Goal: Information Seeking & Learning: Learn about a topic

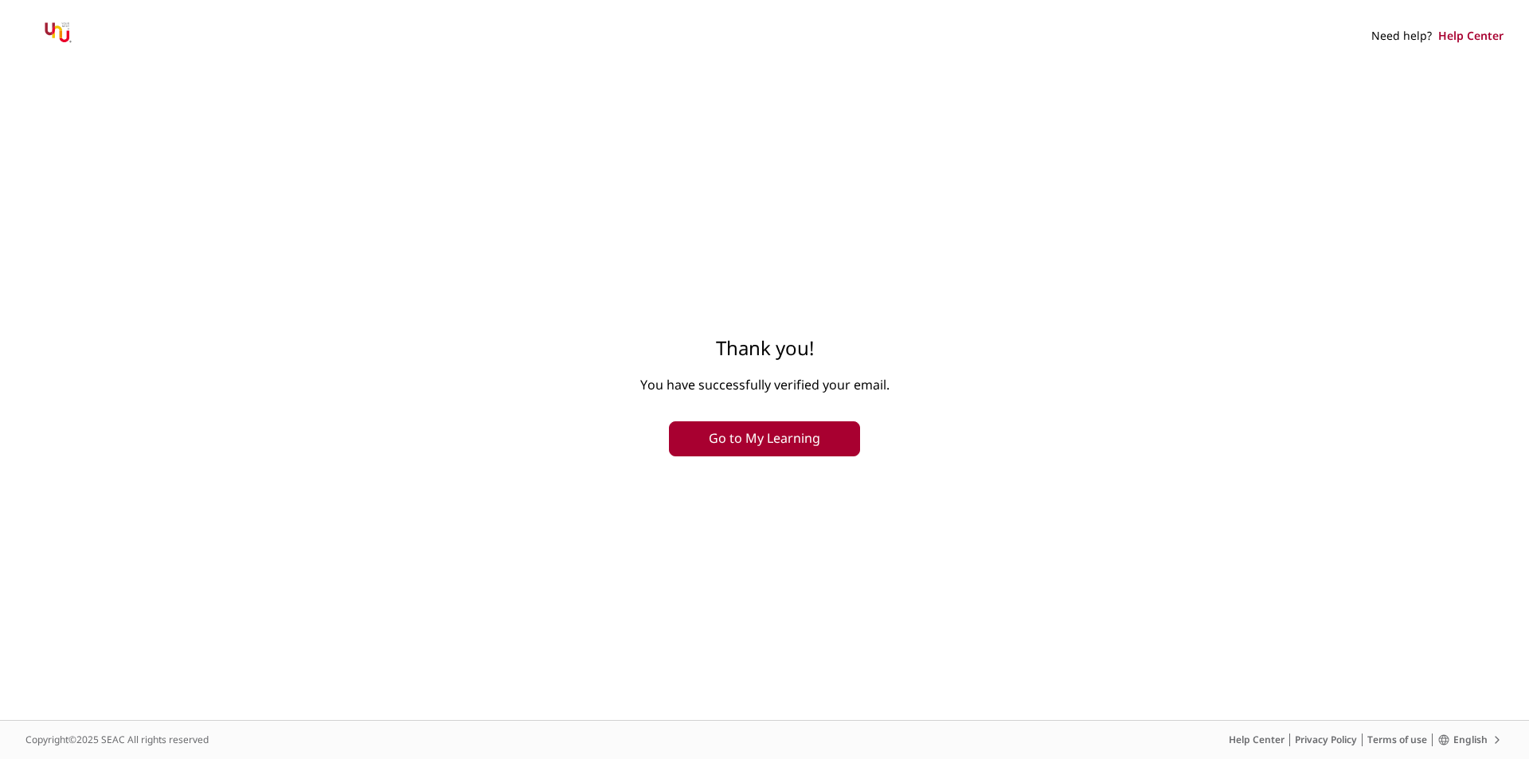
click at [805, 436] on button "Go to My Learning" at bounding box center [764, 438] width 191 height 35
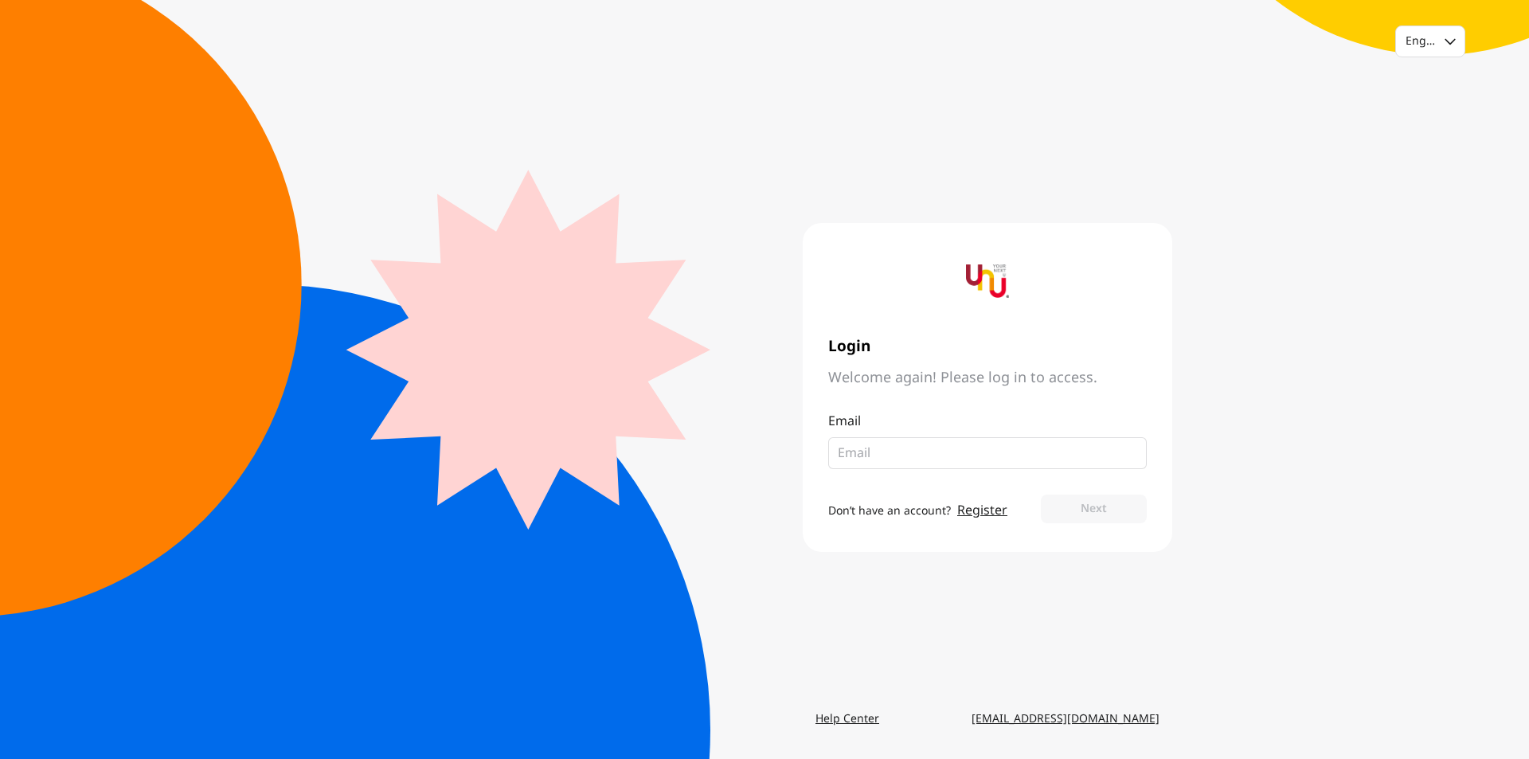
click at [901, 451] on input "email" at bounding box center [981, 452] width 287 height 19
click at [937, 451] on input "email" at bounding box center [981, 452] width 287 height 19
type input "า"
type input "[EMAIL_ADDRESS][DOMAIN_NAME]"
click at [1041, 494] on button "Next" at bounding box center [1094, 508] width 106 height 29
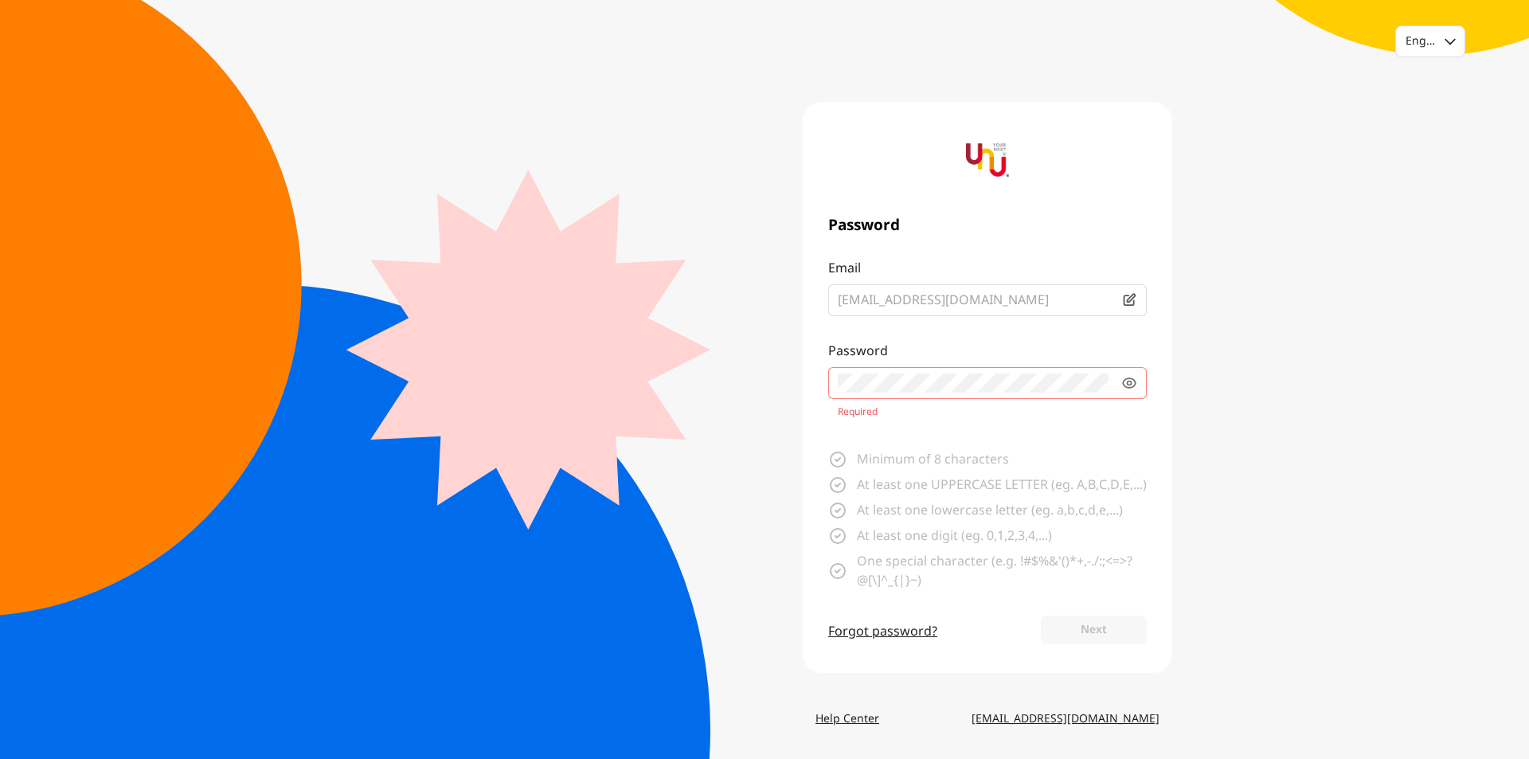
click at [926, 491] on form "Email [PERSON_NAME][EMAIL_ADDRESS][DOMAIN_NAME] Password Required Minimum of 8 …" at bounding box center [987, 453] width 318 height 389
click at [940, 388] on fieldset at bounding box center [987, 383] width 318 height 32
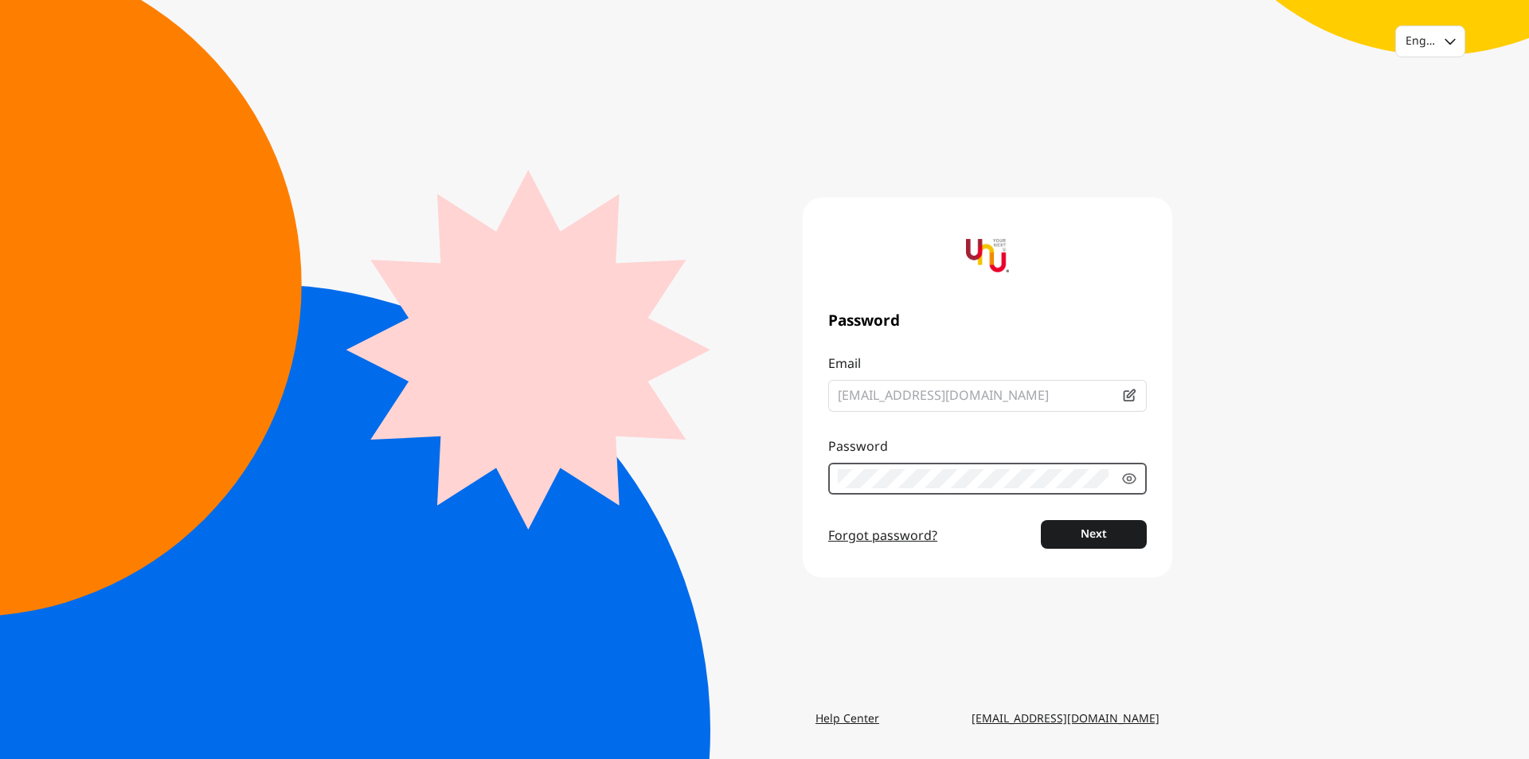
click at [1041, 520] on button "Next" at bounding box center [1094, 534] width 106 height 29
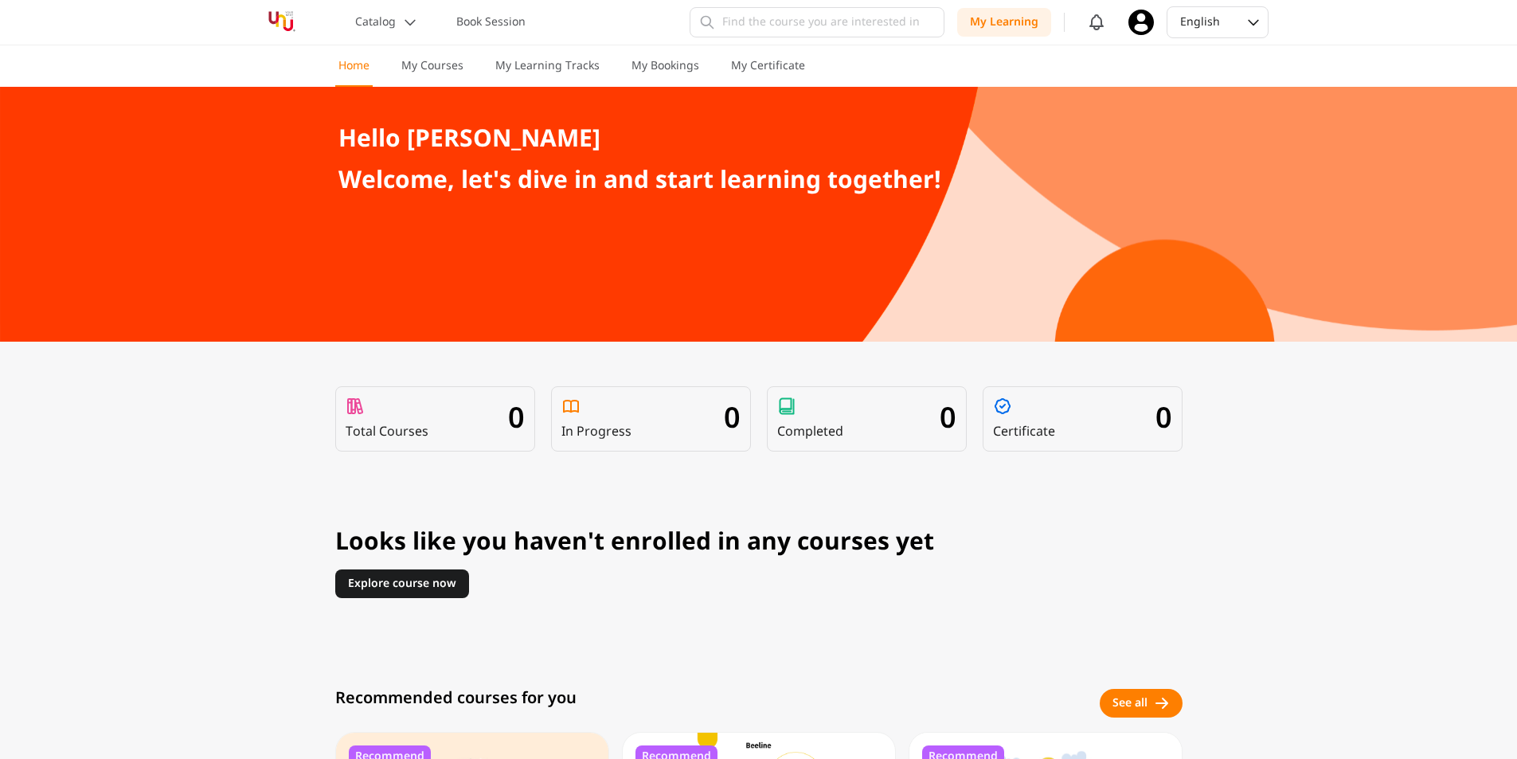
click at [1379, 442] on div "Hello [PERSON_NAME] Welcome, let's dive in and start learning together! Total C…" at bounding box center [758, 754] width 1517 height 1334
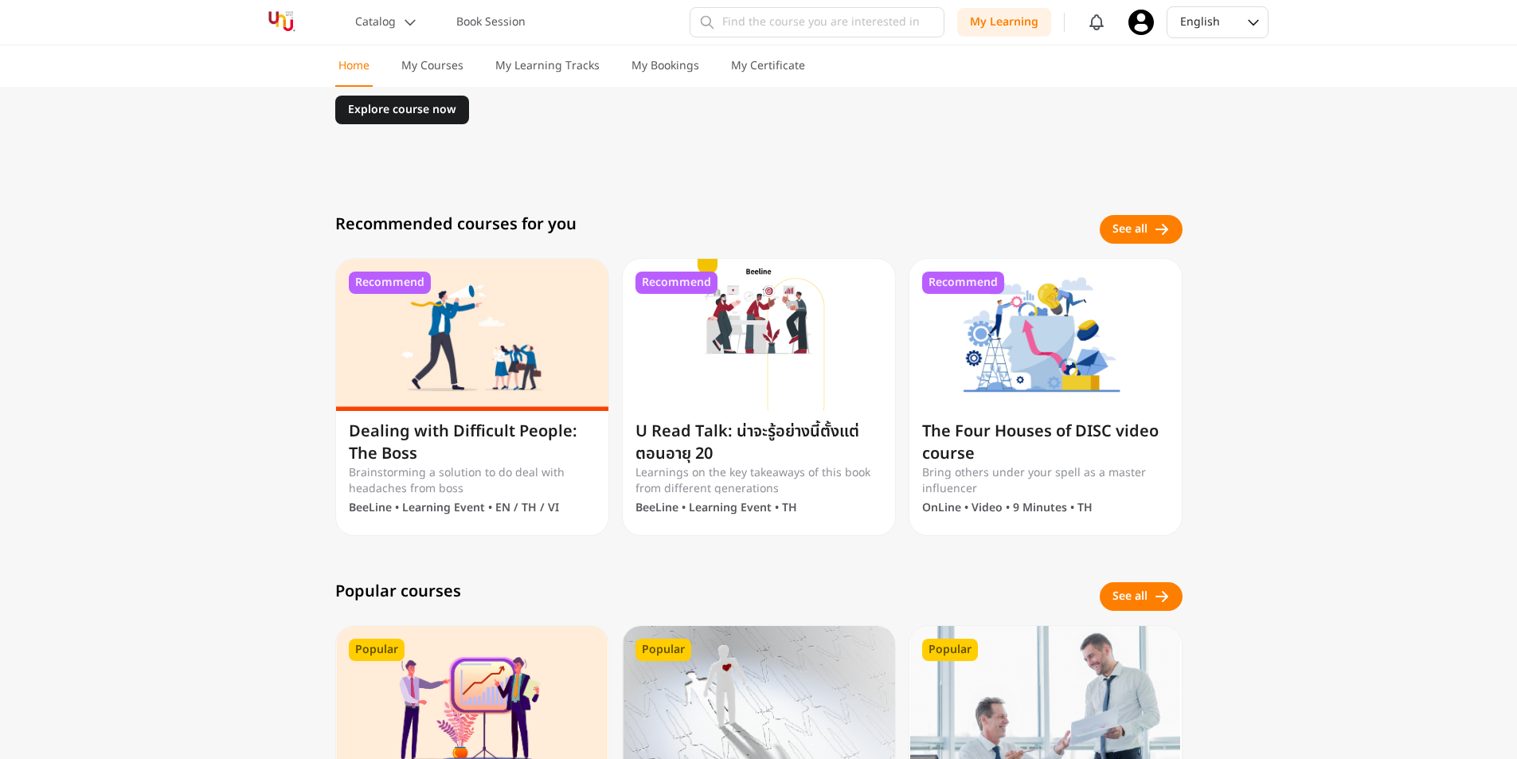
scroll to position [478, 0]
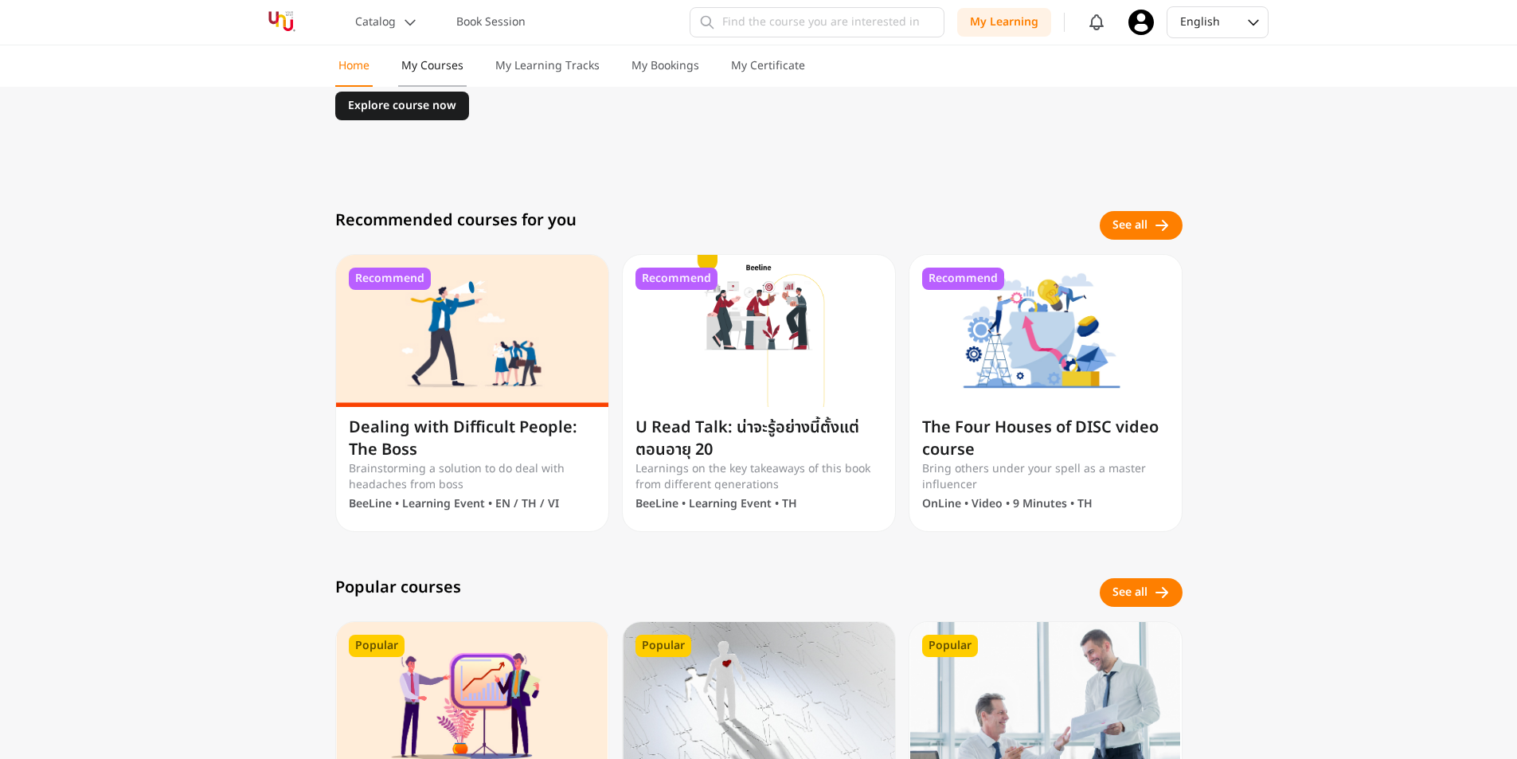
click at [461, 63] on p "My Courses" at bounding box center [432, 66] width 62 height 16
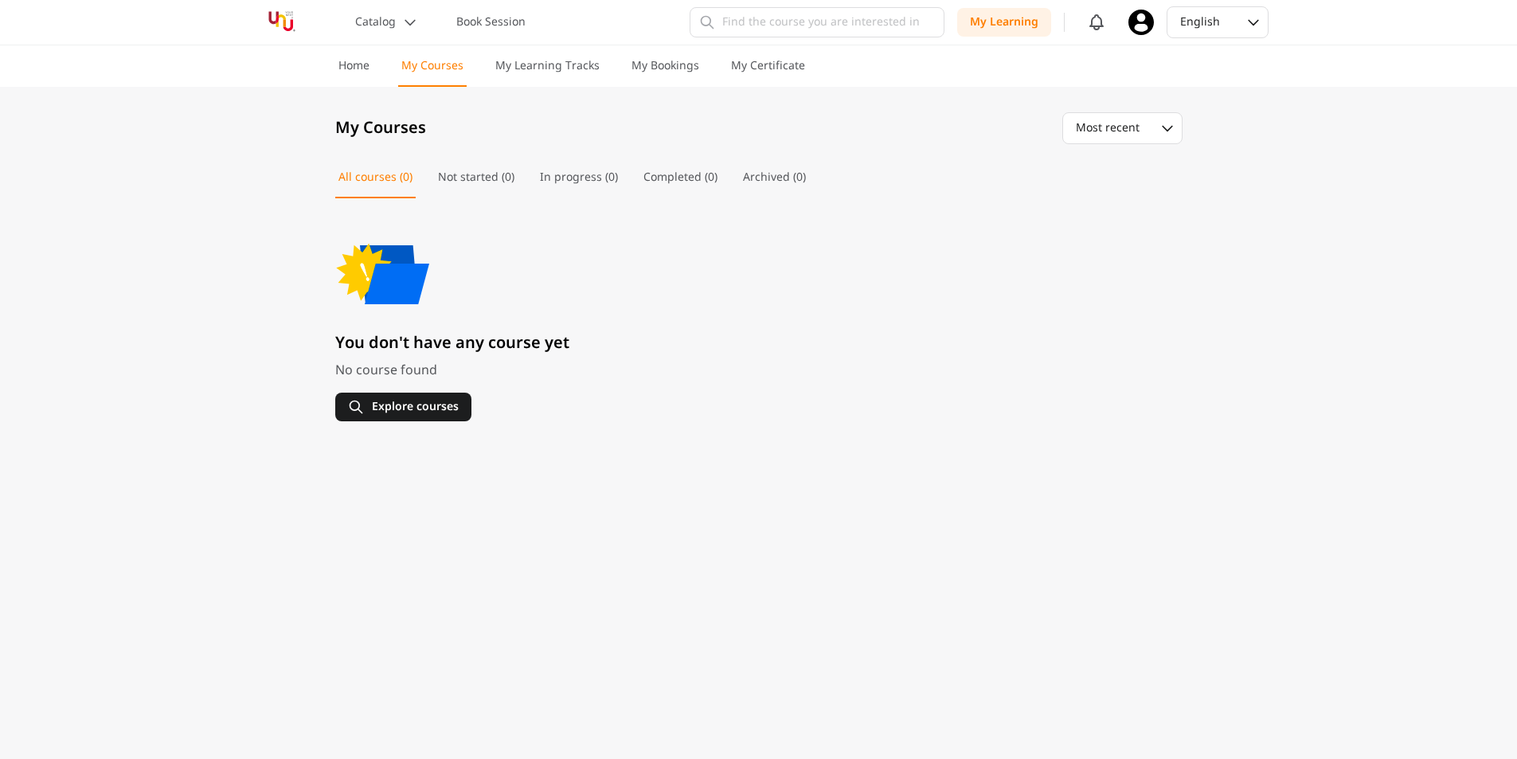
click at [387, 68] on div "Home My Courses My Learning Tracks My Bookings My Certificate" at bounding box center [571, 65] width 473 height 41
click at [354, 67] on p "Home" at bounding box center [353, 66] width 31 height 16
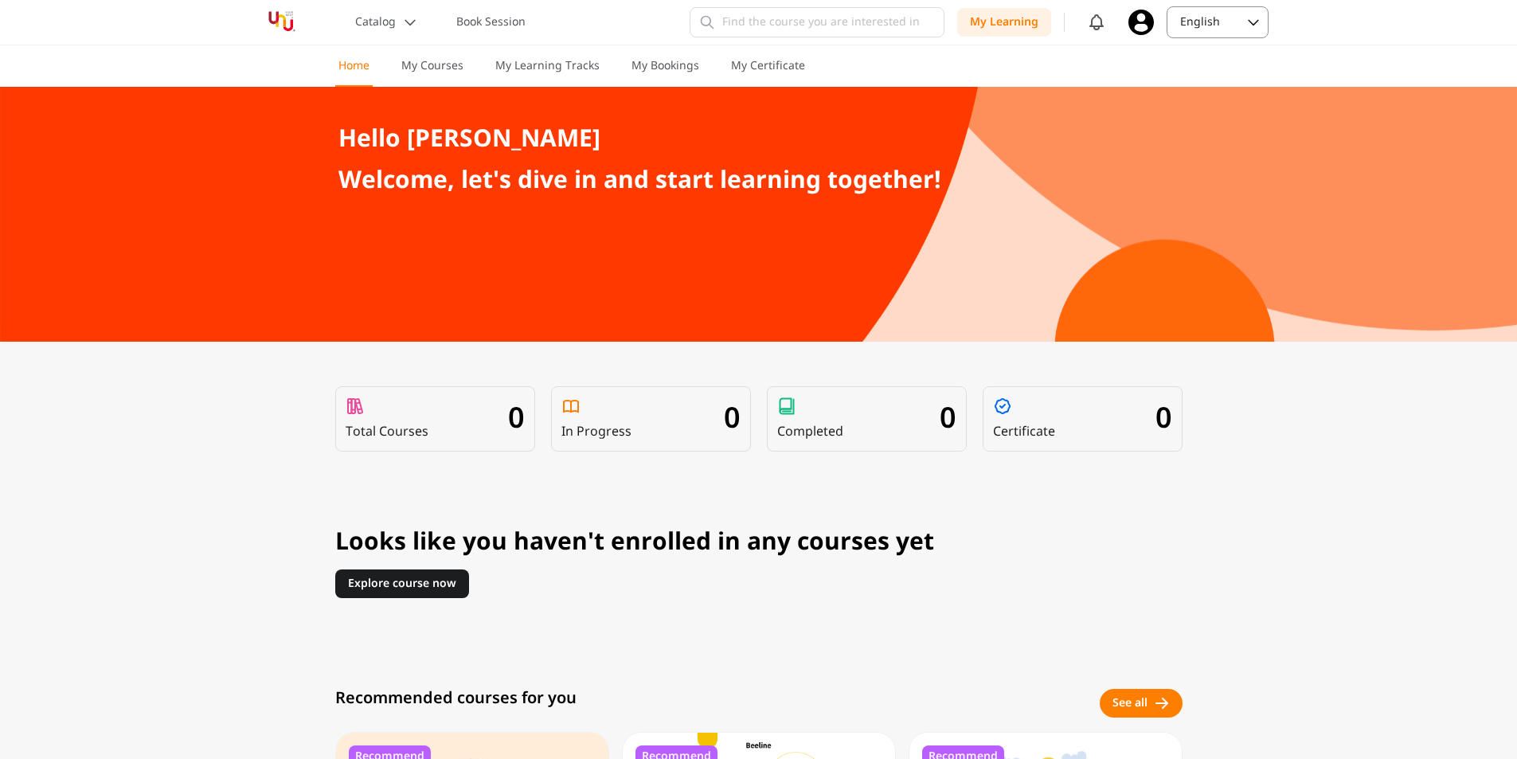
click at [1217, 29] on div "English" at bounding box center [1202, 22] width 45 height 16
click at [1206, 82] on div "Thai" at bounding box center [1217, 90] width 100 height 29
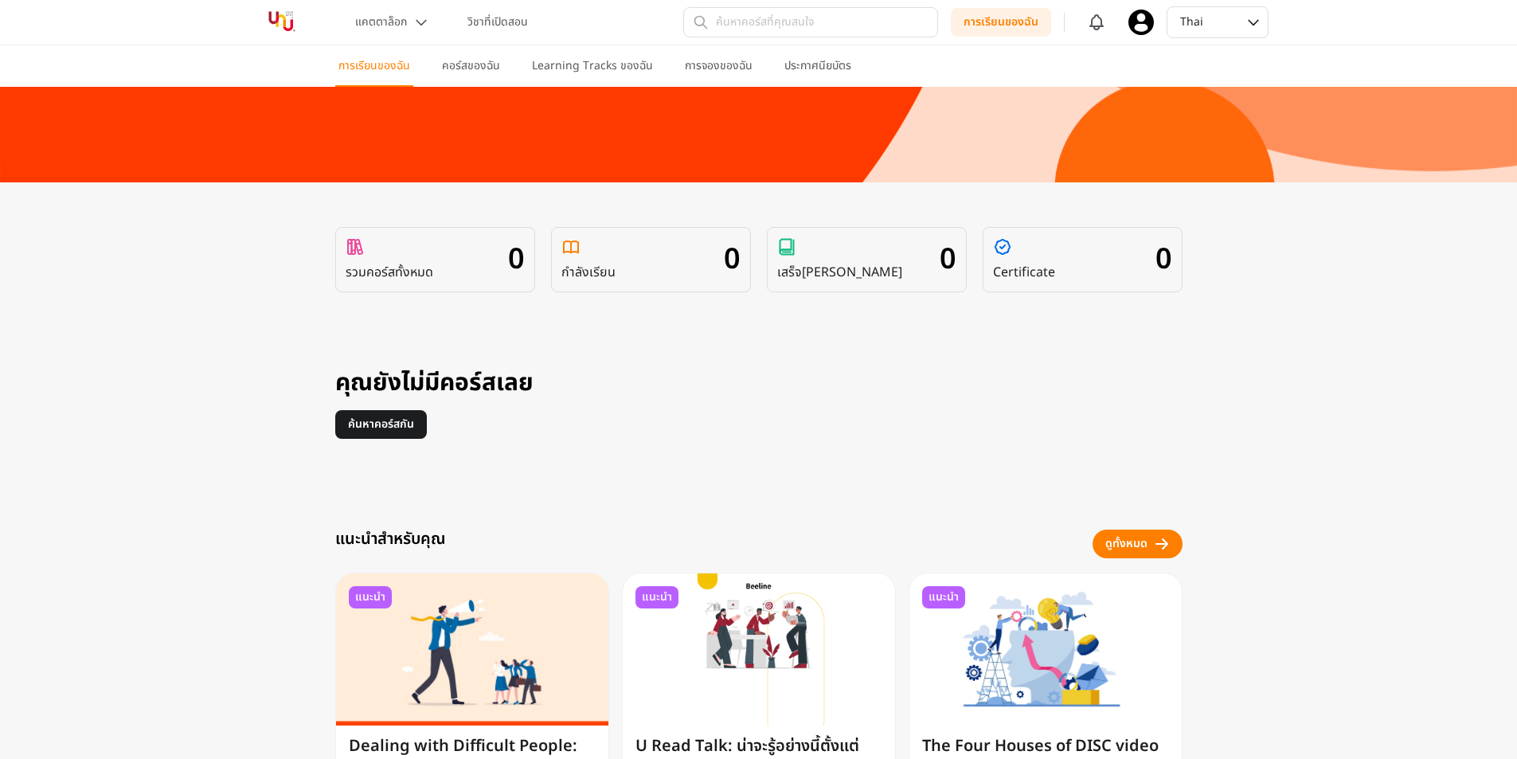
scroll to position [239, 0]
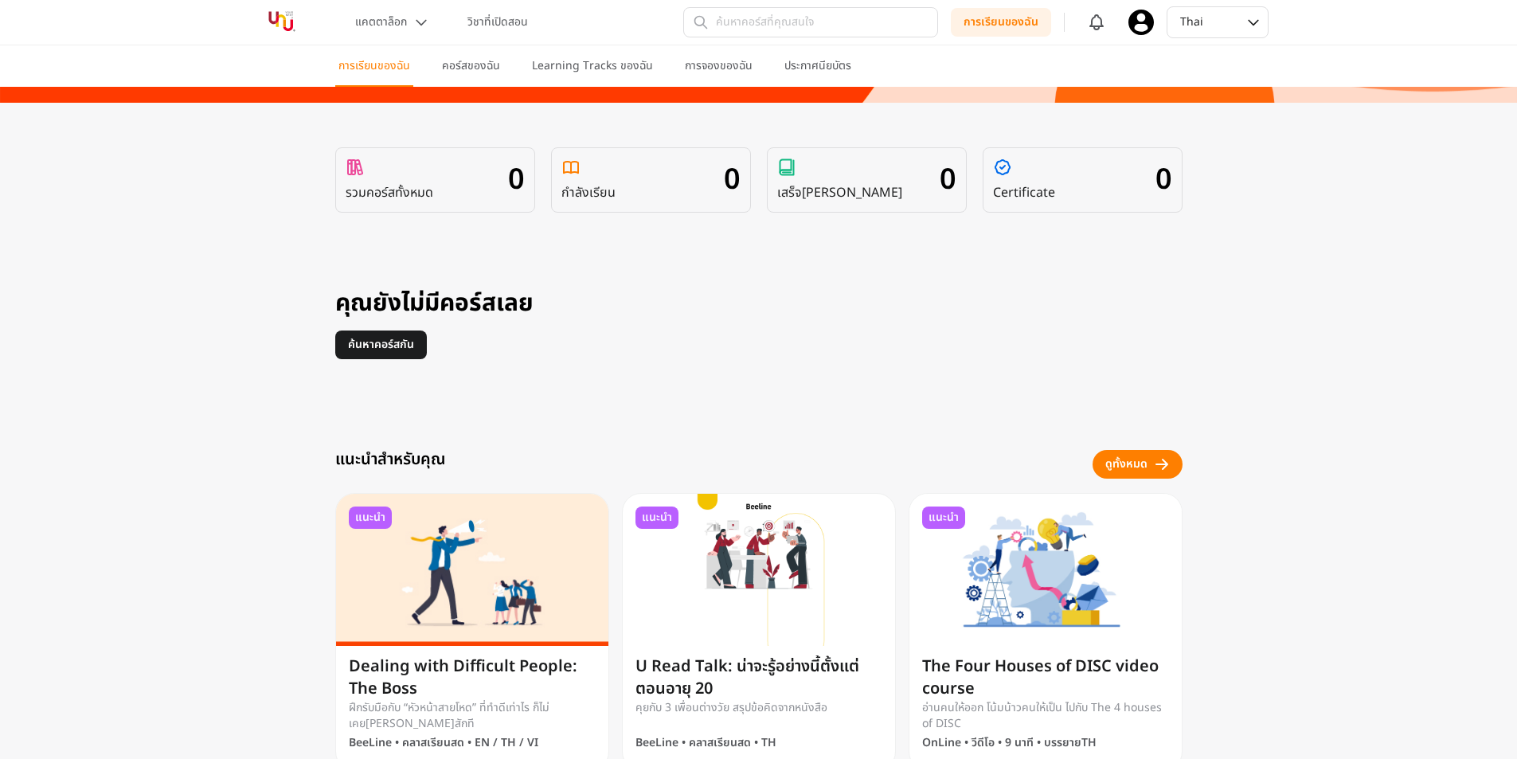
click at [427, 183] on p "รวมคอร์สทั้งหมด" at bounding box center [390, 192] width 88 height 19
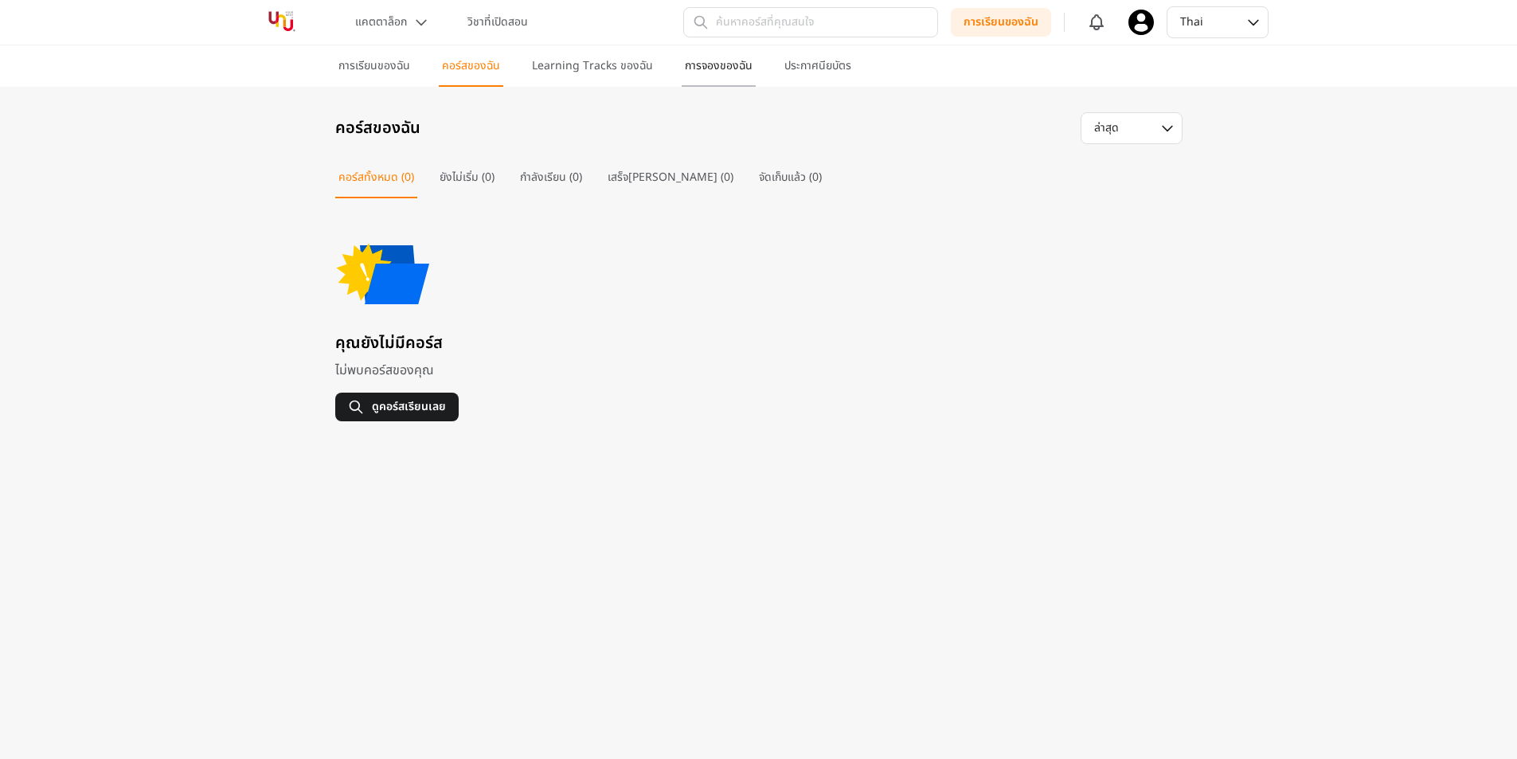
click at [711, 70] on p "การจองของฉัน" at bounding box center [719, 66] width 68 height 16
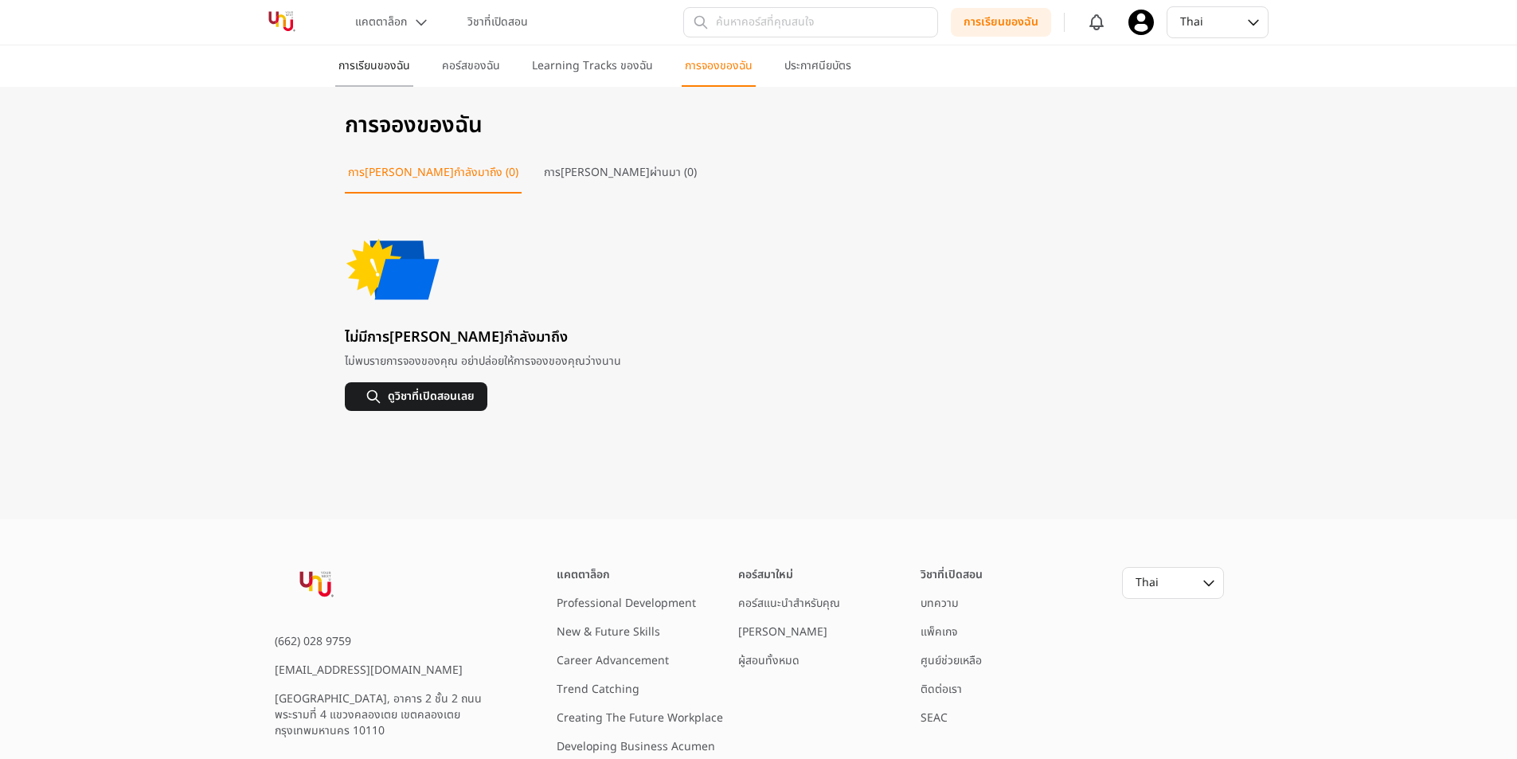
click at [344, 59] on p "การเรียนของฉัน" at bounding box center [374, 66] width 72 height 16
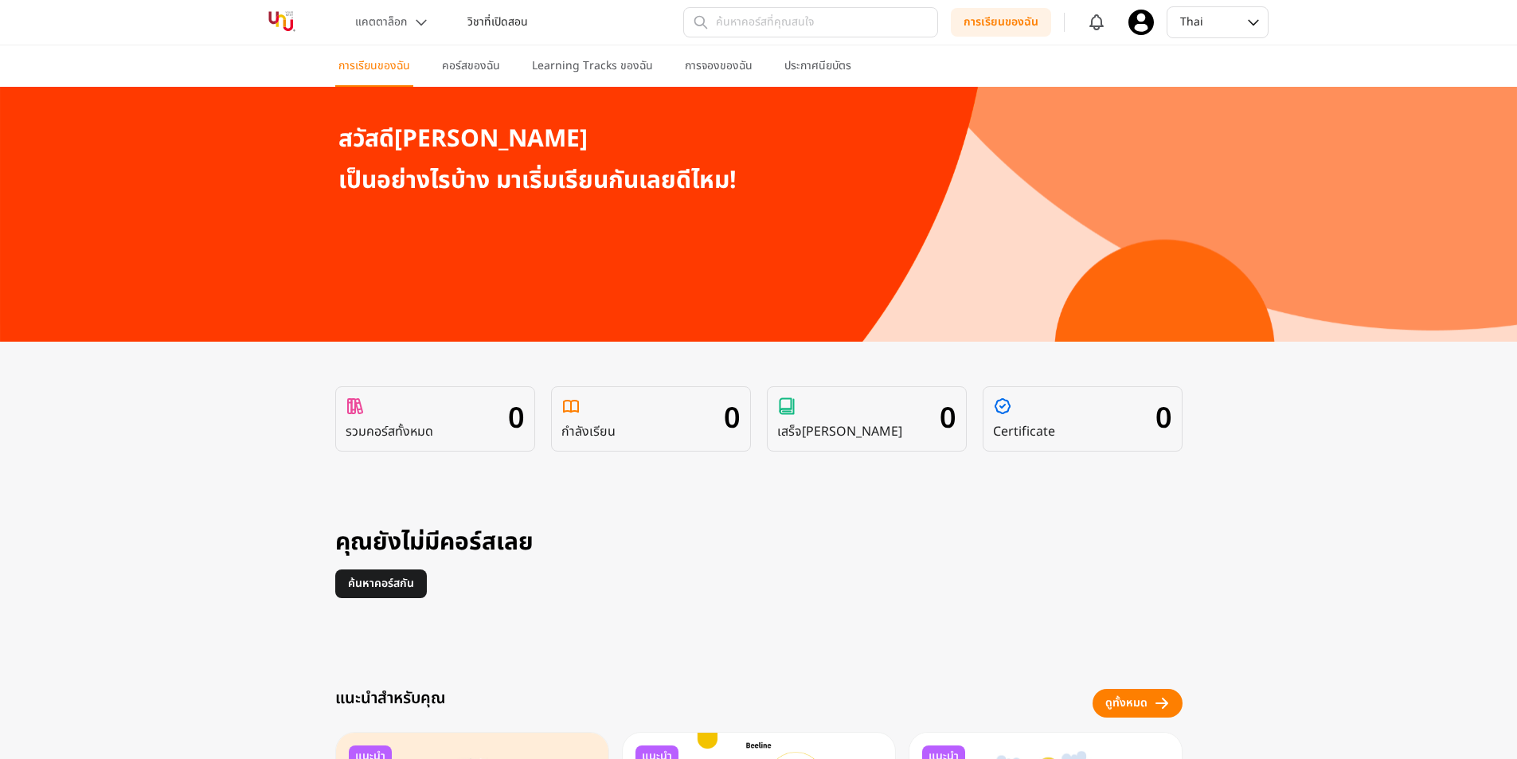
click at [475, 14] on p "วิชาที่เปิดสอน" at bounding box center [497, 22] width 61 height 16
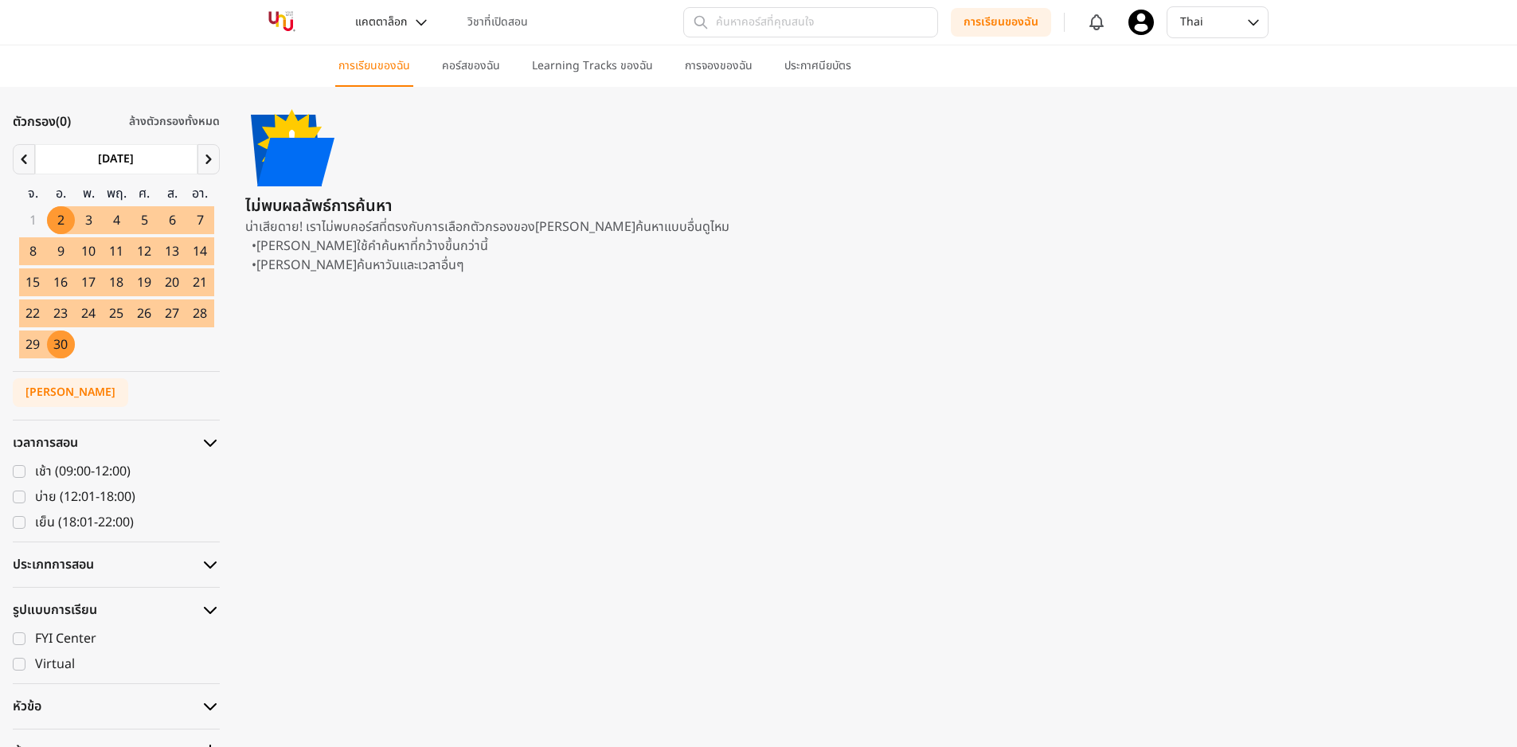
click at [401, 22] on p "แคตตาล็อก" at bounding box center [381, 22] width 52 height 16
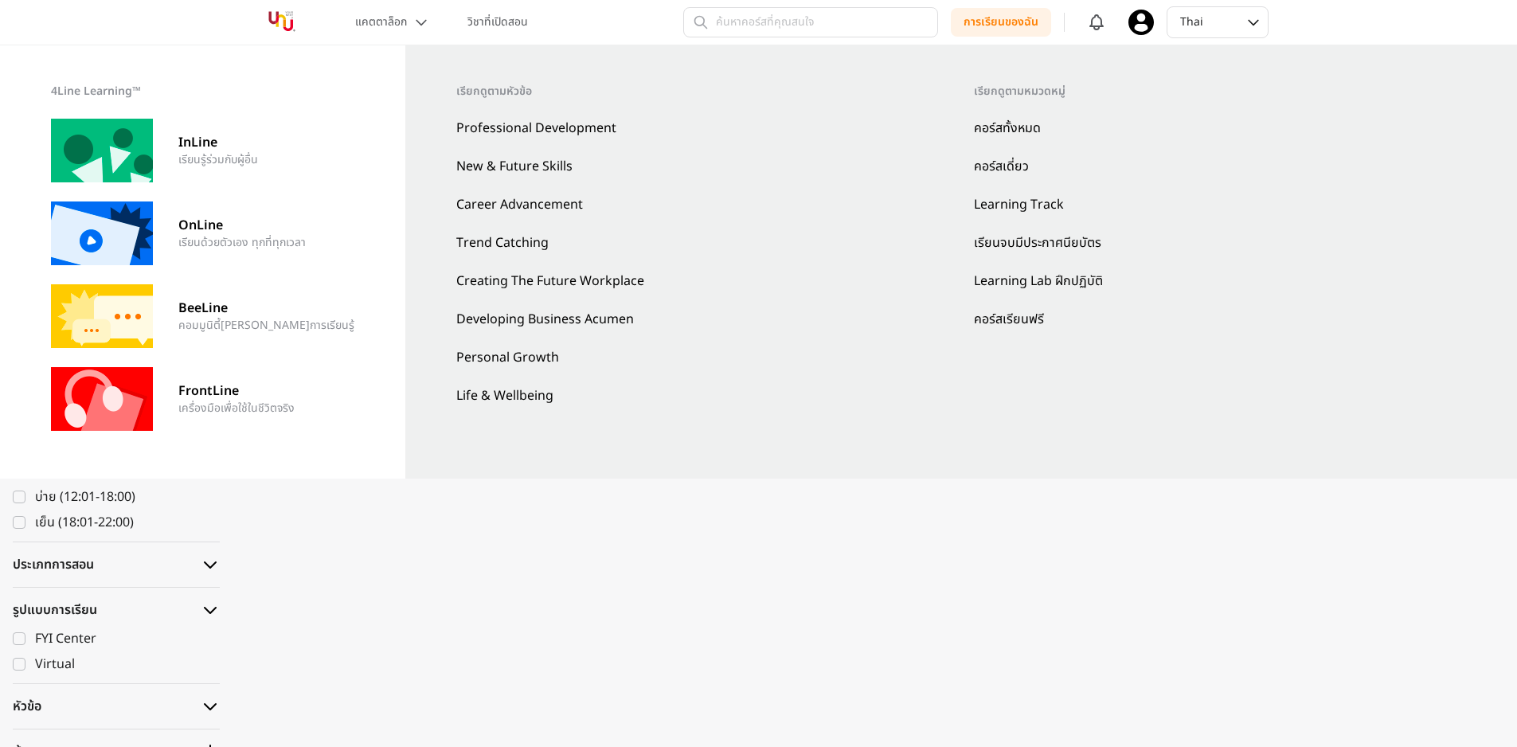
click at [997, 125] on link "คอร์สทั้งหมด" at bounding box center [1220, 128] width 492 height 19
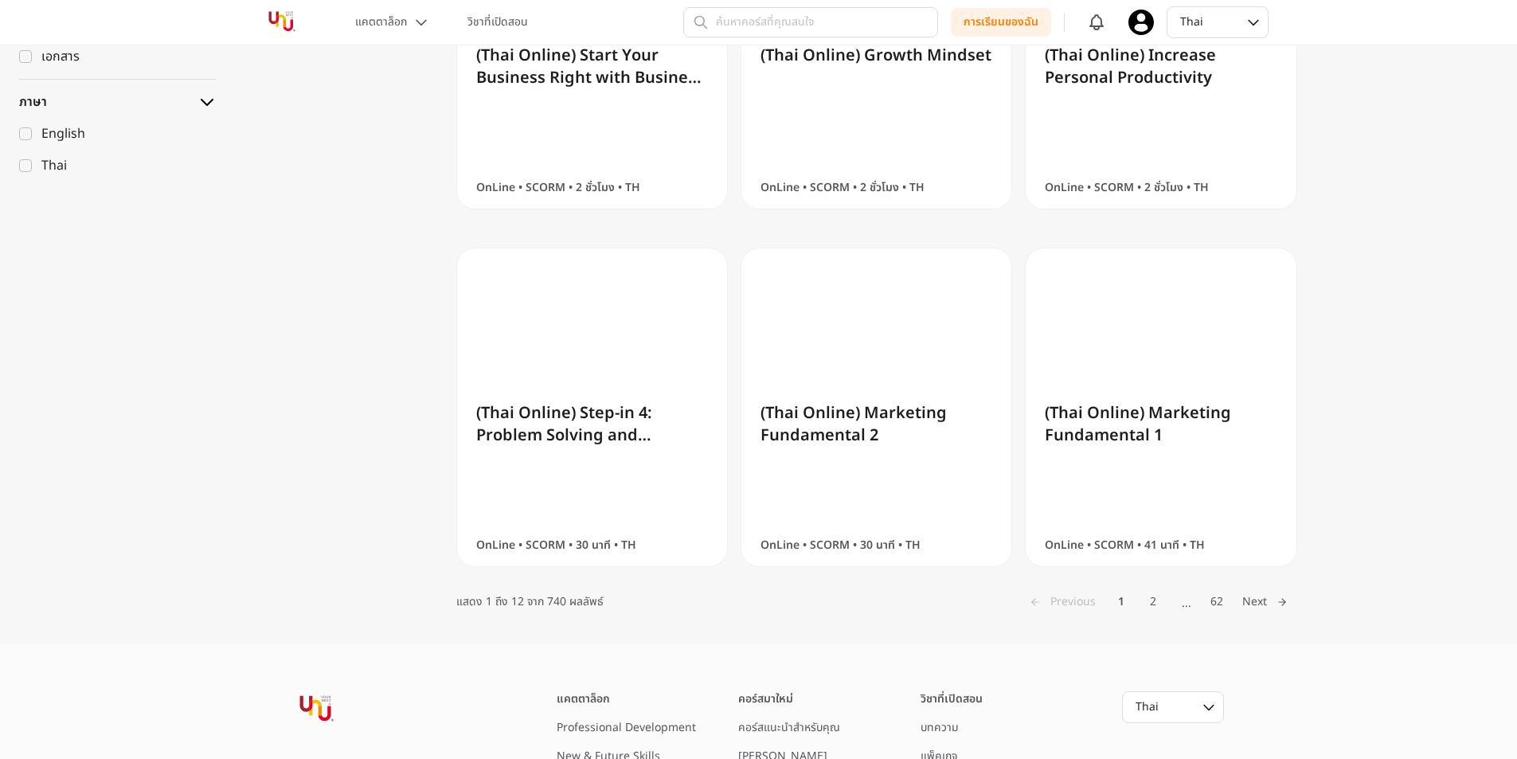
scroll to position [1274, 0]
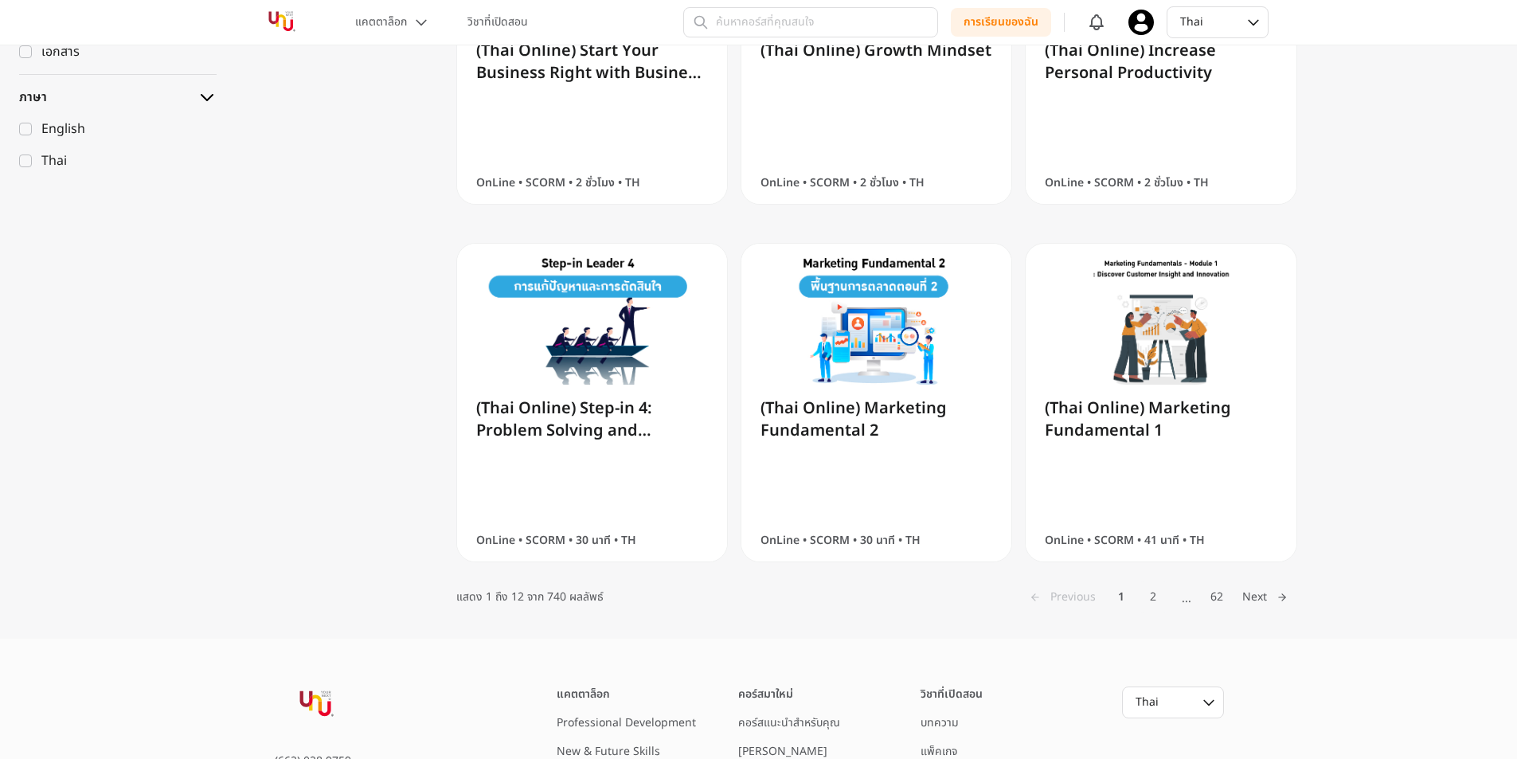
click at [1149, 597] on button "2" at bounding box center [1153, 597] width 32 height 32
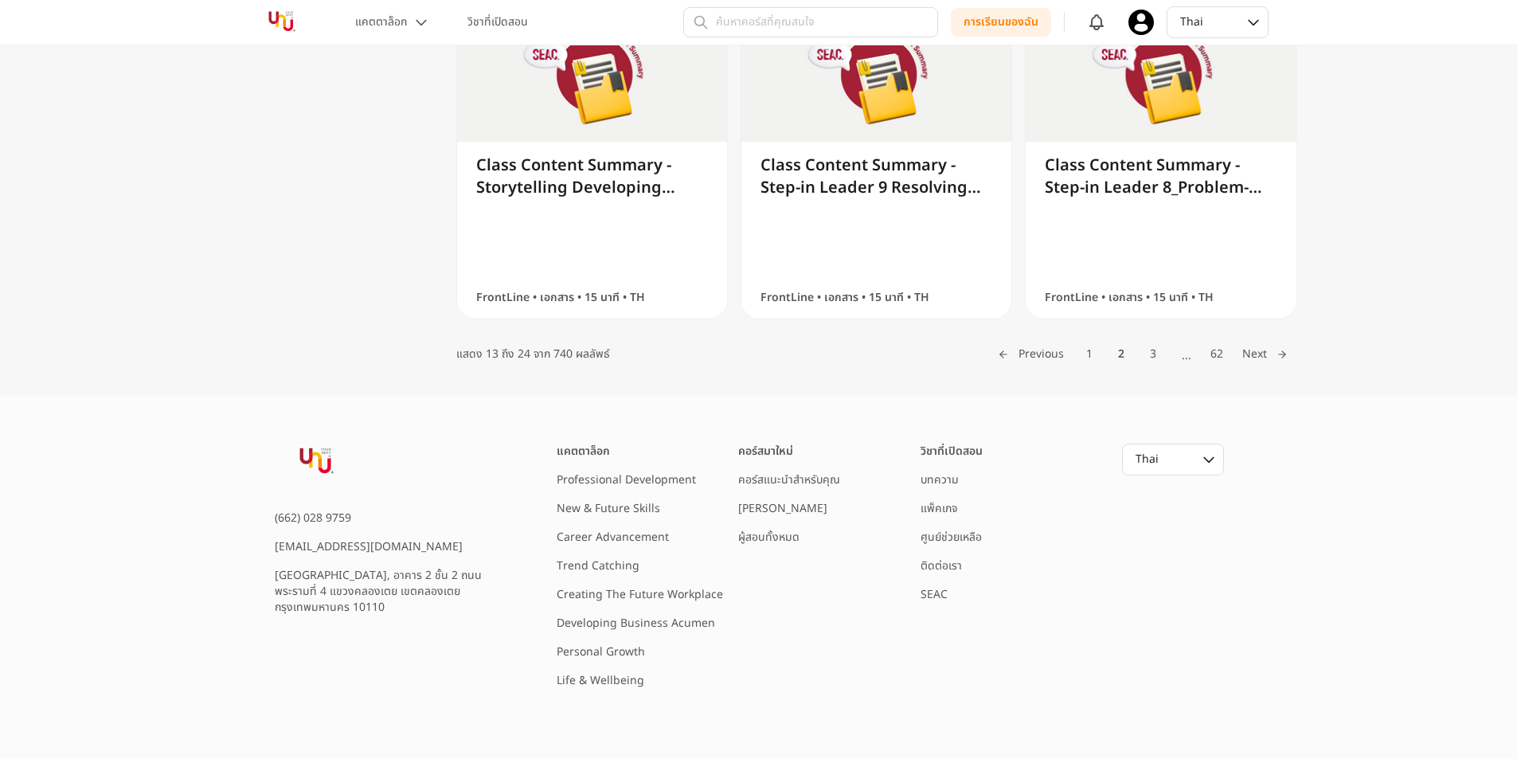
scroll to position [1596, 0]
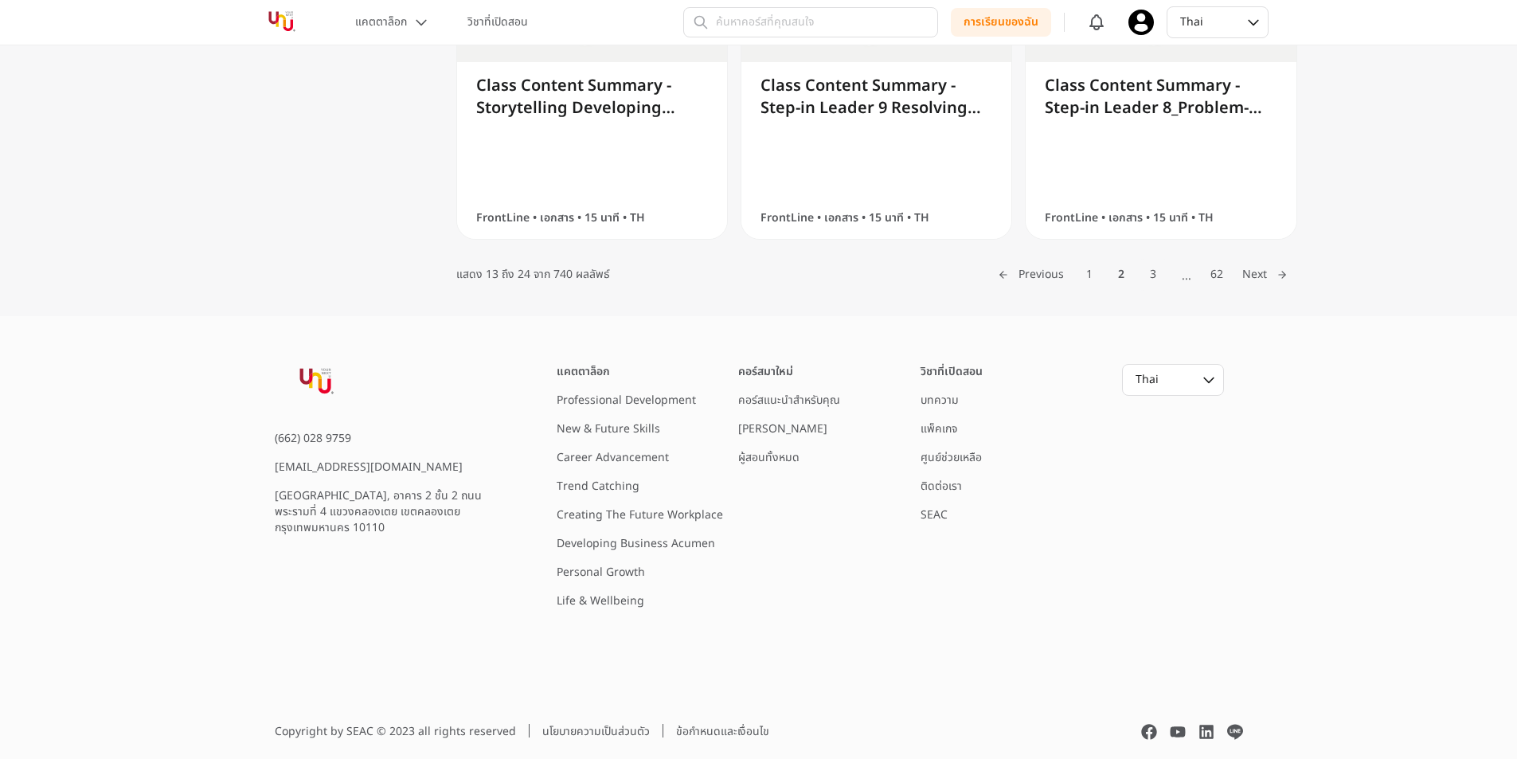
click at [1157, 281] on button "3" at bounding box center [1153, 275] width 32 height 32
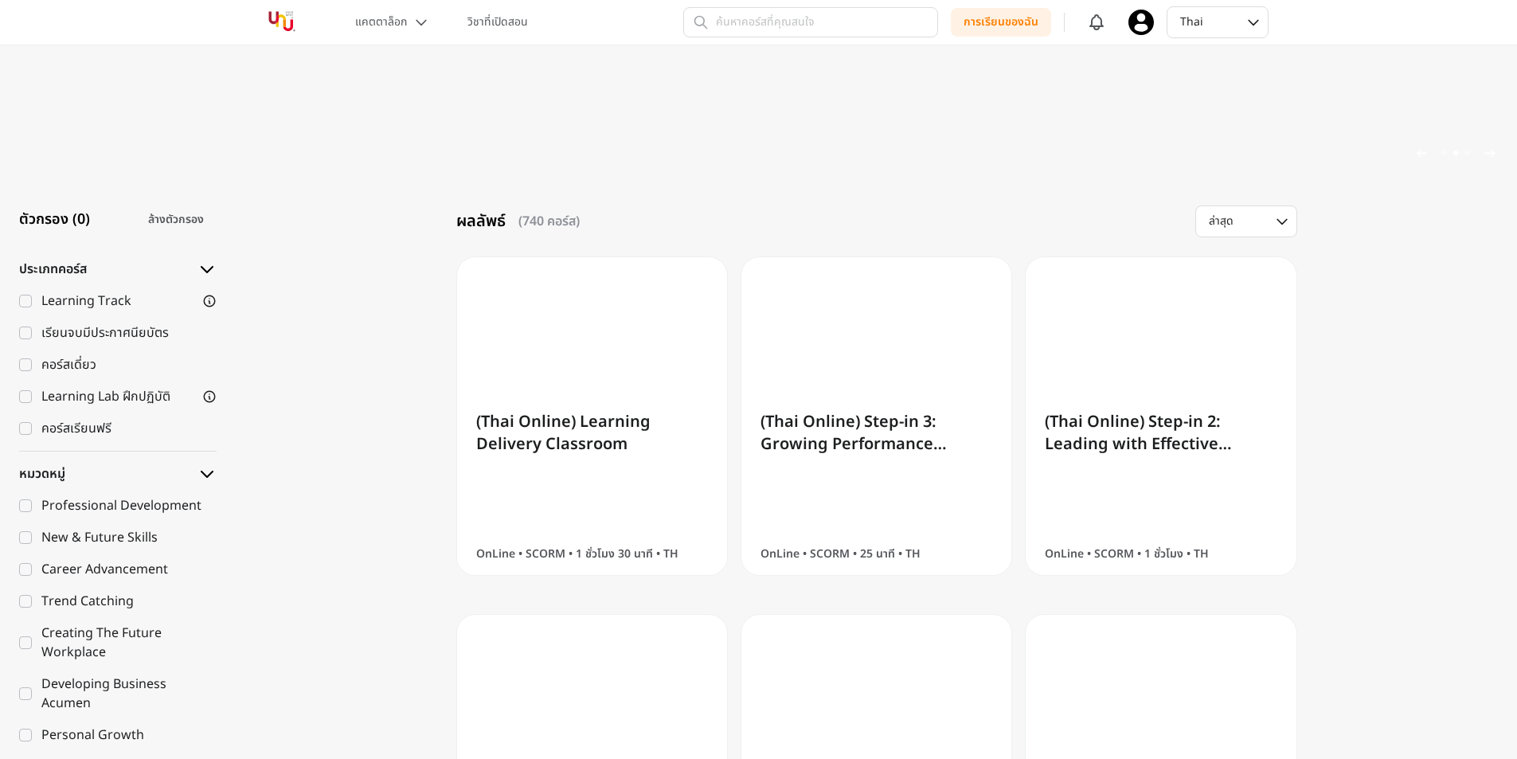
scroll to position [239, 0]
